Goal: Transaction & Acquisition: Purchase product/service

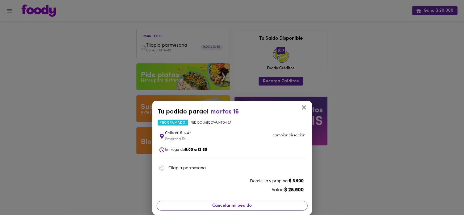
click at [222, 205] on span "Cancelar mi pedido" at bounding box center [232, 205] width 144 height 5
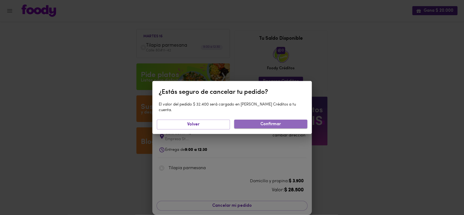
click at [269, 122] on span "Confirmar" at bounding box center [271, 124] width 65 height 5
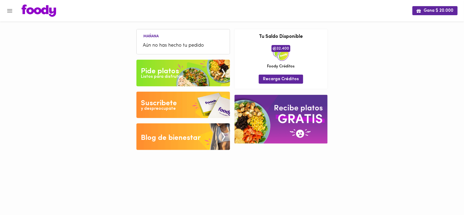
click at [167, 69] on div "Pide platos" at bounding box center [160, 71] width 38 height 11
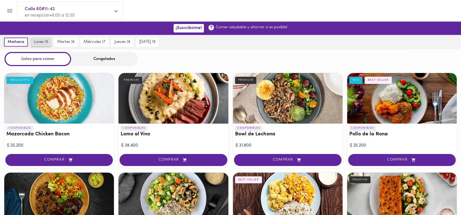
click at [36, 40] on span "lunes 15" at bounding box center [41, 42] width 14 height 5
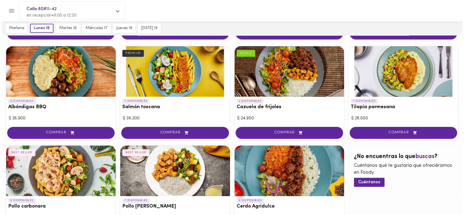
scroll to position [407, 0]
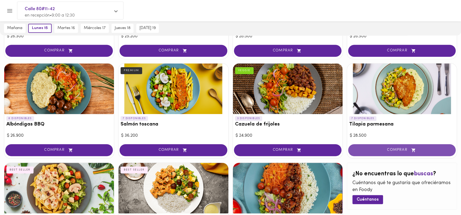
click at [369, 146] on button "COMPRAR" at bounding box center [401, 150] width 107 height 12
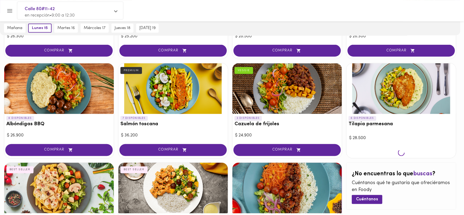
scroll to position [407, 0]
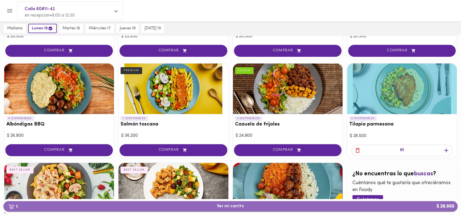
click at [256, 206] on span "1 Ver mi carrito $ 28.500" at bounding box center [230, 206] width 445 height 5
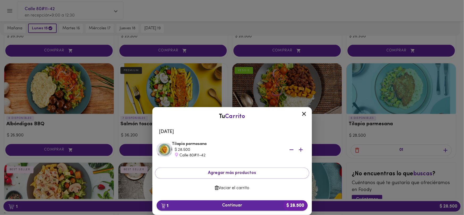
click at [212, 204] on span "1 Continuar $ 28.500" at bounding box center [232, 205] width 143 height 5
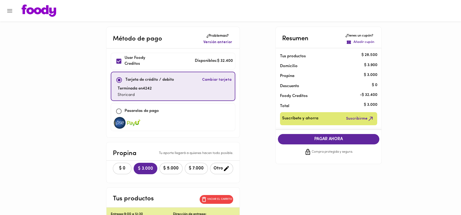
click at [116, 168] on span "$ 0" at bounding box center [122, 168] width 12 height 5
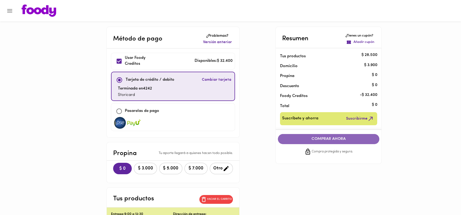
click at [308, 139] on span "COMPRAR AHORA" at bounding box center [328, 138] width 91 height 5
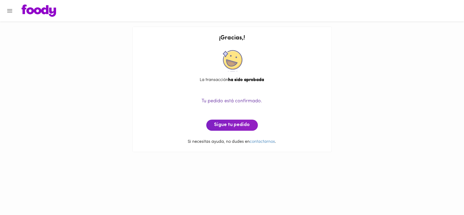
click at [237, 119] on div "Tu pedido está confirmado. Sigue tu pedido" at bounding box center [232, 108] width 188 height 45
click at [233, 126] on span "Sigue tu pedido" at bounding box center [232, 125] width 36 height 6
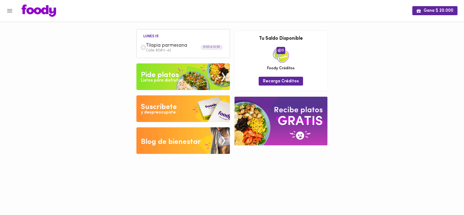
click at [83, 65] on div "Gana $ 20.000 [DATE] 15 Tilapia parmesana Calle 80#11-42 9:00 a 12:30 Tu pago c…" at bounding box center [232, 81] width 464 height 162
